Goal: Task Accomplishment & Management: Manage account settings

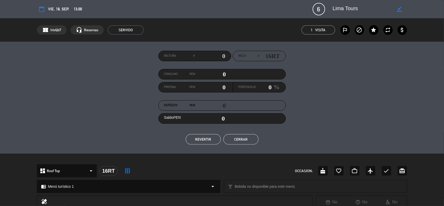
click at [246, 142] on button "Cerrar" at bounding box center [240, 139] width 35 height 10
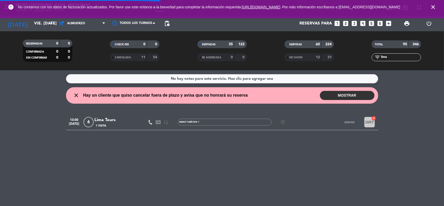
click at [435, 7] on icon "close" at bounding box center [433, 7] width 6 height 6
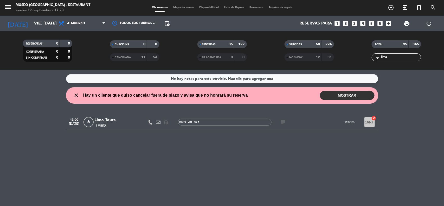
drag, startPoint x: 389, startPoint y: 59, endPoint x: 358, endPoint y: 59, distance: 31.2
click at [358, 59] on div "filter_list lima" at bounding box center [396, 57] width 87 height 8
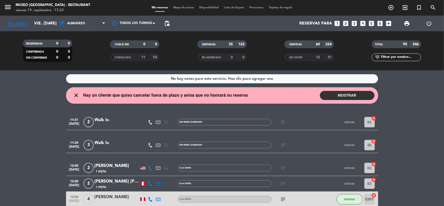
click at [409, 114] on div "No hay notas para este servicio. Haz clic para agregar una close Hay un cliente…" at bounding box center [222, 137] width 444 height 135
click at [37, 22] on input "vie. [DATE]" at bounding box center [58, 23] width 55 height 10
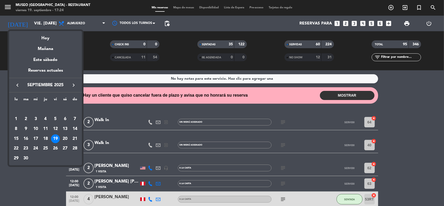
click at [386, 57] on div at bounding box center [222, 103] width 444 height 206
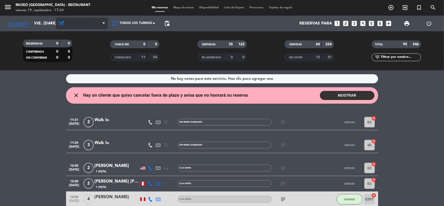
click at [93, 22] on span "Almuerzo" at bounding box center [82, 23] width 52 height 11
click at [76, 69] on div "menu [GEOGRAPHIC_DATA] - Restaurant viernes 19. septiembre - 17:24 Mis reservas…" at bounding box center [222, 35] width 444 height 70
click at [385, 56] on input "text" at bounding box center [400, 57] width 40 height 6
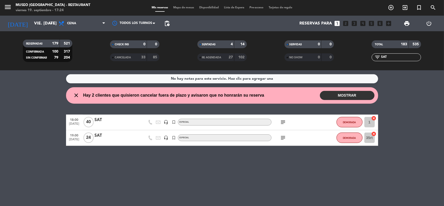
type input "SAT"
click at [99, 117] on div "SAT" at bounding box center [117, 120] width 44 height 7
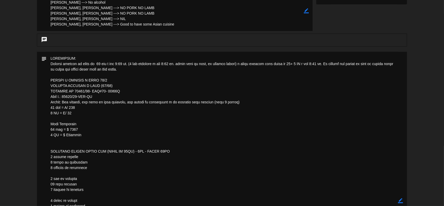
scroll to position [130, 0]
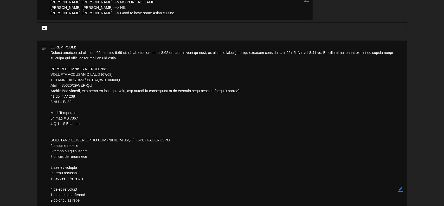
click at [400, 189] on icon "border_color" at bounding box center [400, 189] width 5 height 5
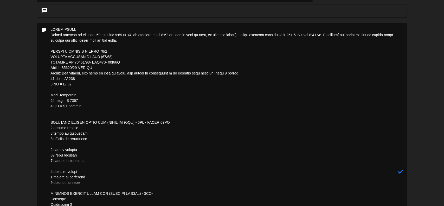
scroll to position [115, 0]
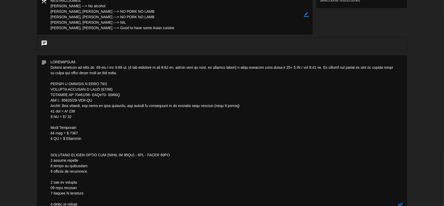
click at [101, 66] on textarea at bounding box center [223, 203] width 352 height 297
drag, startPoint x: 244, startPoint y: 68, endPoint x: 134, endPoint y: 66, distance: 109.8
click at [134, 66] on textarea at bounding box center [223, 203] width 352 height 297
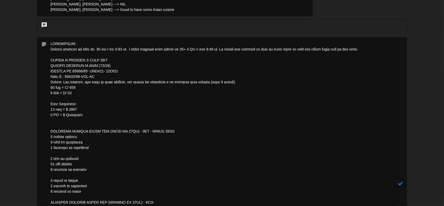
scroll to position [148, 0]
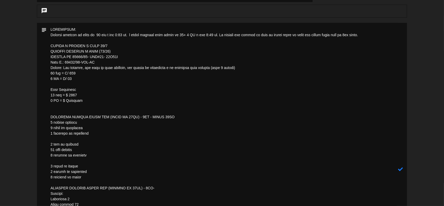
type textarea "LOREMIPSUM: Dolorsi ametcon ad elits do 53 eiu t inc 6:26 ut. l etdol magnaal e…"
click at [400, 168] on icon at bounding box center [400, 168] width 5 height 5
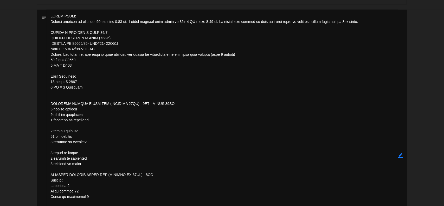
scroll to position [115, 0]
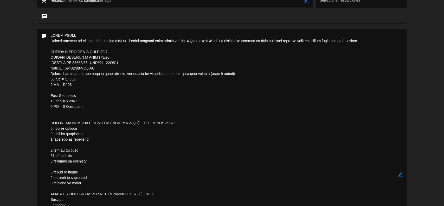
click at [400, 176] on icon "border_color" at bounding box center [400, 174] width 5 height 5
click at [400, 175] on icon "border_color" at bounding box center [400, 174] width 5 height 5
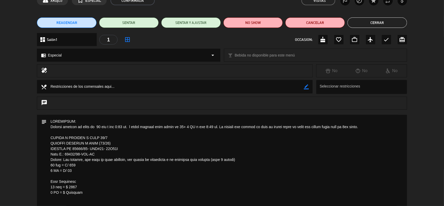
scroll to position [0, 0]
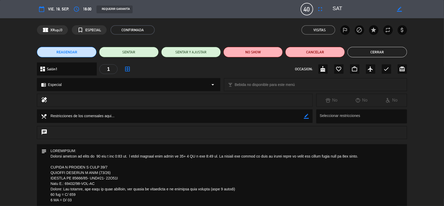
click at [369, 54] on button "Cerrar" at bounding box center [377, 52] width 60 height 10
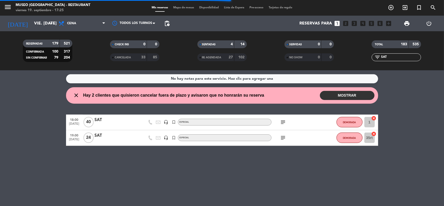
drag, startPoint x: 391, startPoint y: 56, endPoint x: 363, endPoint y: 58, distance: 28.1
click at [363, 58] on div "filter_list SAT" at bounding box center [396, 57] width 87 height 8
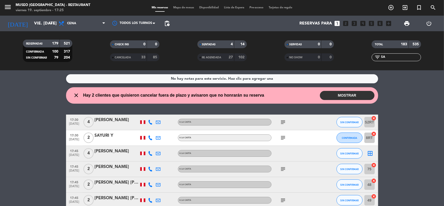
type input "SAT"
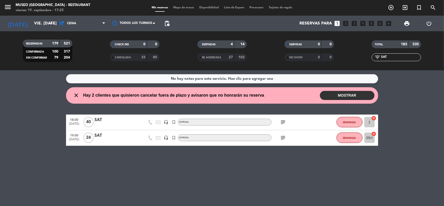
click at [99, 120] on div "SAT" at bounding box center [117, 120] width 44 height 7
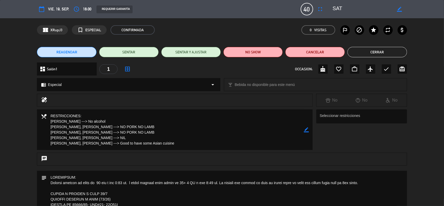
click at [373, 51] on button "Cerrar" at bounding box center [377, 52] width 60 height 10
